Goal: Task Accomplishment & Management: Complete application form

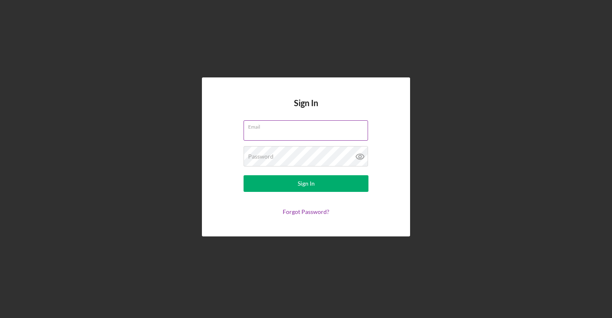
click at [263, 133] on input "Email" at bounding box center [305, 130] width 124 height 20
type input "[PERSON_NAME][EMAIL_ADDRESS][DOMAIN_NAME]"
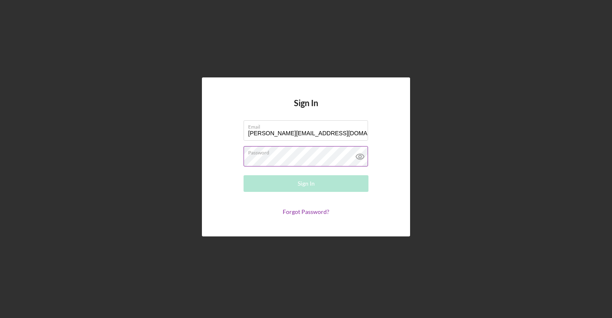
click at [256, 151] on div "Password Required" at bounding box center [305, 156] width 125 height 21
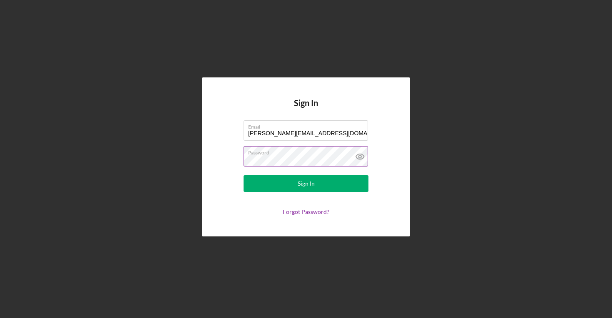
click at [243, 175] on button "Sign In" at bounding box center [305, 183] width 125 height 17
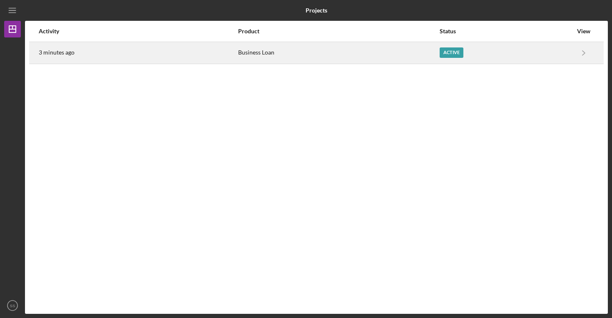
click at [79, 56] on div "3 minutes ago" at bounding box center [138, 52] width 199 height 21
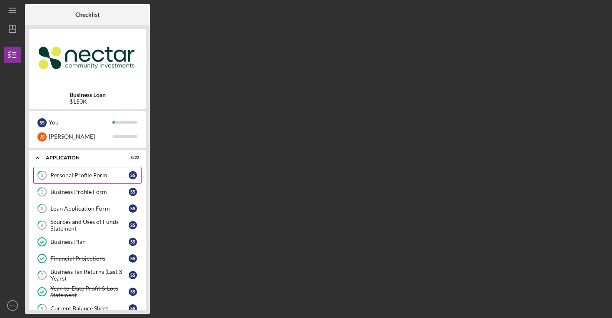
click at [69, 175] on div "Personal Profile Form" at bounding box center [89, 175] width 78 height 7
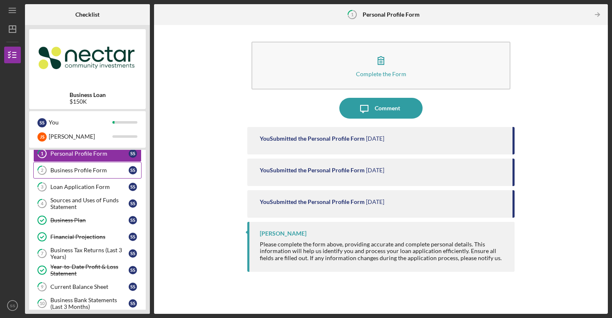
scroll to position [26, 0]
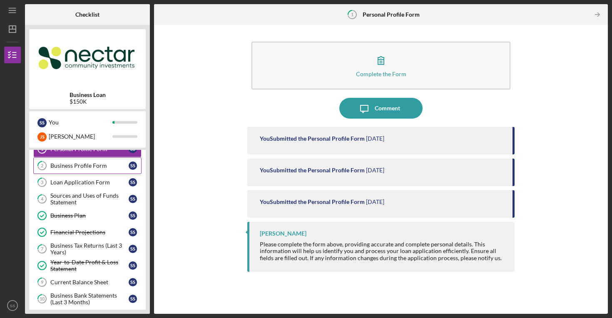
click at [71, 164] on div "Business Profile Form" at bounding box center [89, 165] width 78 height 7
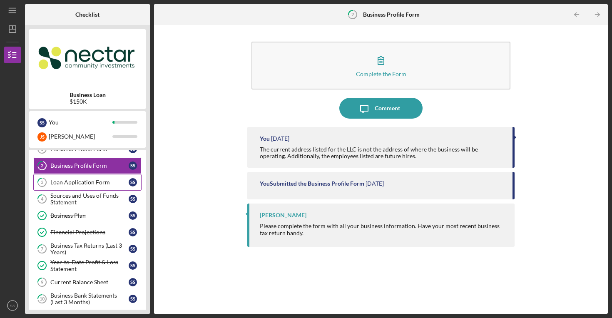
click at [52, 184] on div "Loan Application Form" at bounding box center [89, 182] width 78 height 7
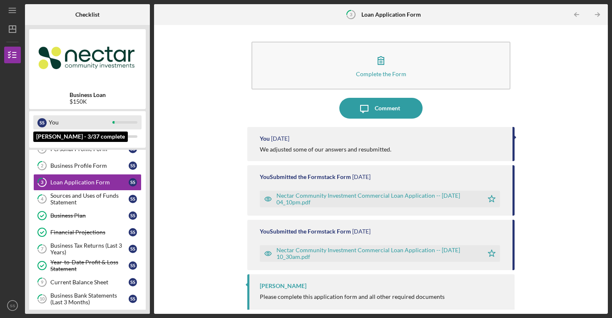
click at [58, 124] on div "You" at bounding box center [81, 122] width 64 height 14
click at [123, 122] on div at bounding box center [124, 122] width 25 height 2
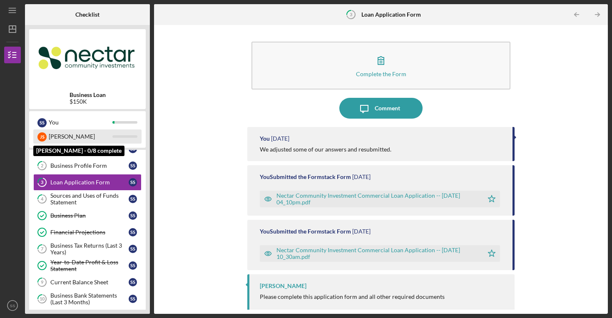
click at [119, 136] on div at bounding box center [124, 136] width 25 height 2
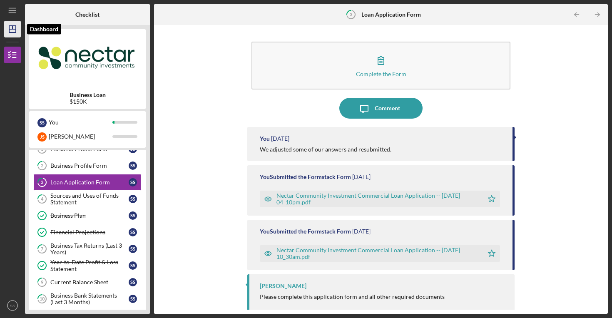
click at [18, 28] on icon "Icon/Dashboard" at bounding box center [12, 29] width 21 height 21
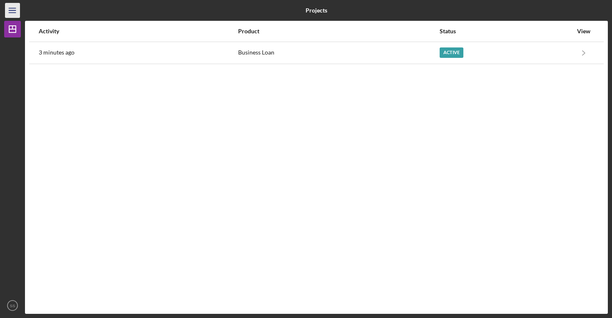
click at [11, 6] on icon "Icon/Menu" at bounding box center [12, 10] width 19 height 19
